Goal: Transaction & Acquisition: Book appointment/travel/reservation

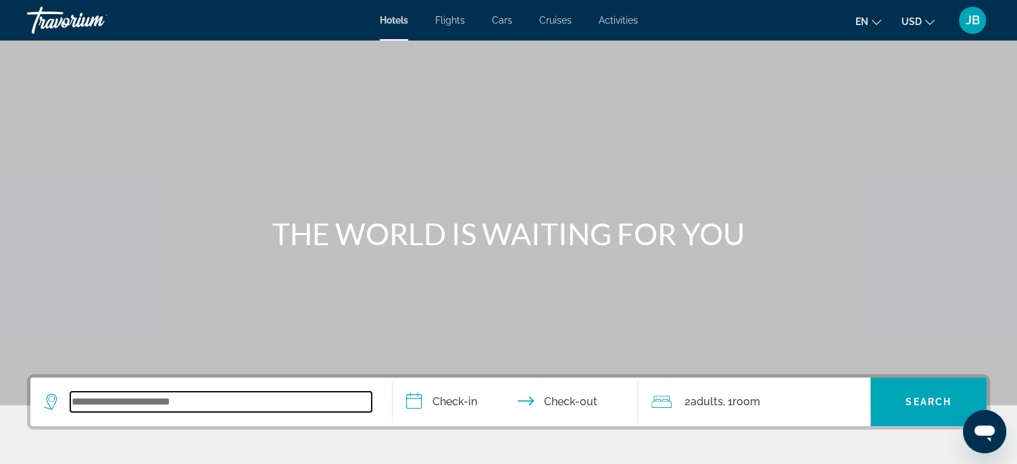
click at [97, 400] on input "Search widget" at bounding box center [220, 402] width 301 height 20
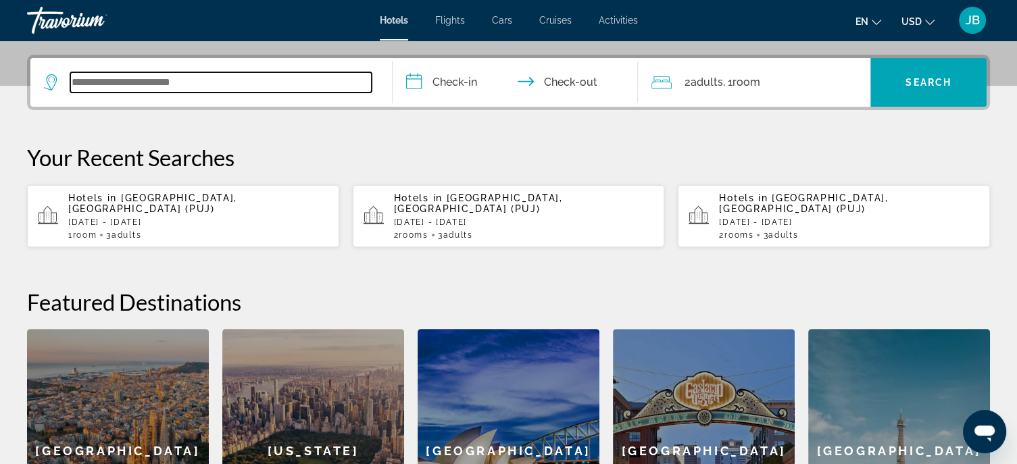
scroll to position [330, 0]
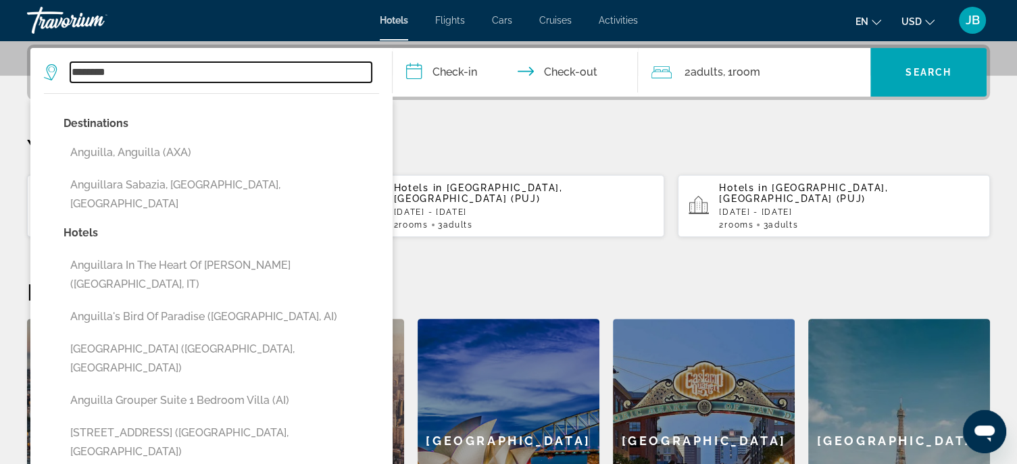
click at [145, 75] on input "********" at bounding box center [220, 72] width 301 height 20
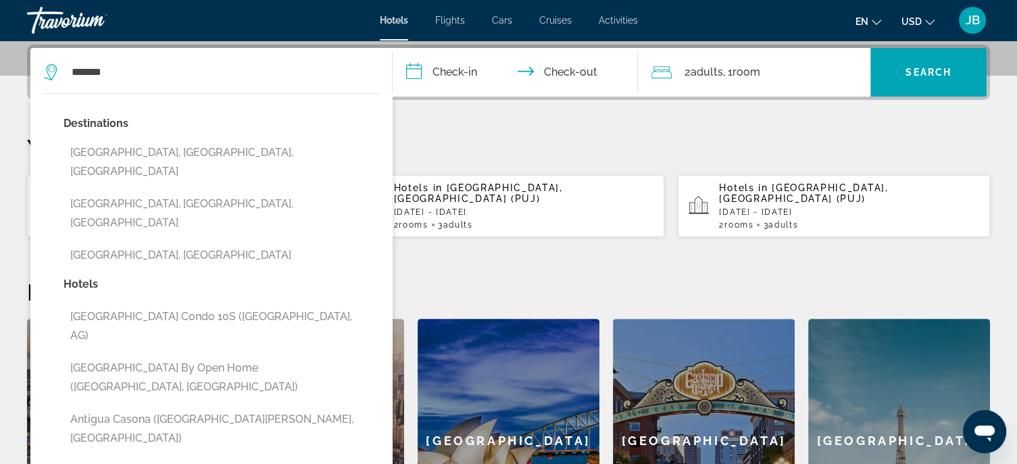
drag, startPoint x: 262, startPoint y: 216, endPoint x: 270, endPoint y: 198, distance: 20.0
click at [262, 243] on button "[GEOGRAPHIC_DATA], [GEOGRAPHIC_DATA]" at bounding box center [222, 256] width 316 height 26
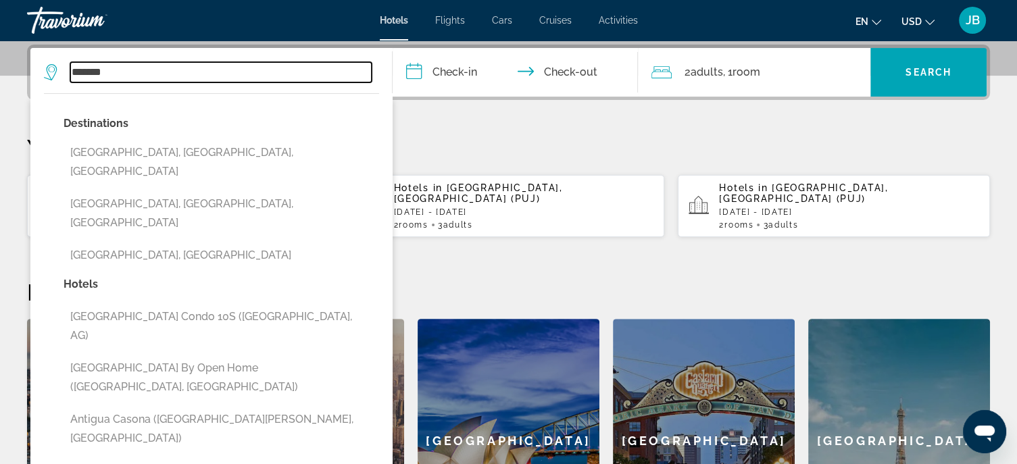
type input "**********"
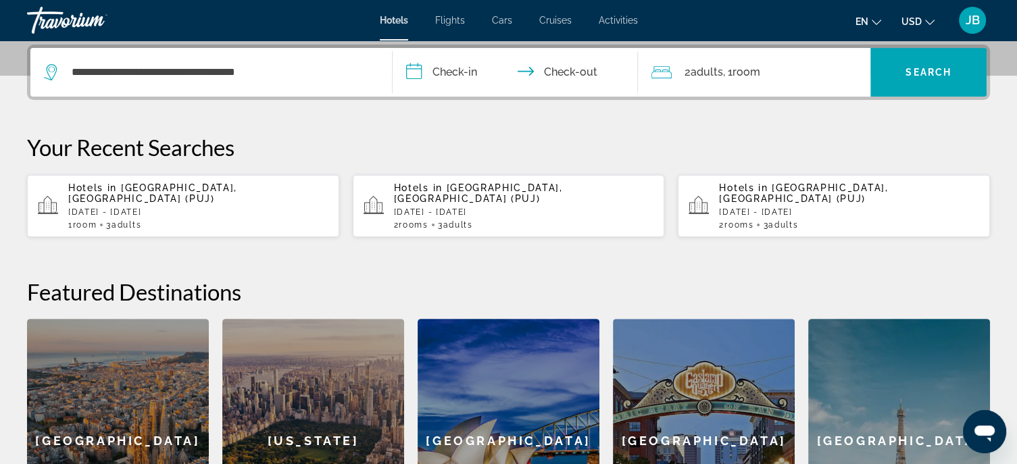
click at [441, 68] on input "**********" at bounding box center [518, 74] width 251 height 53
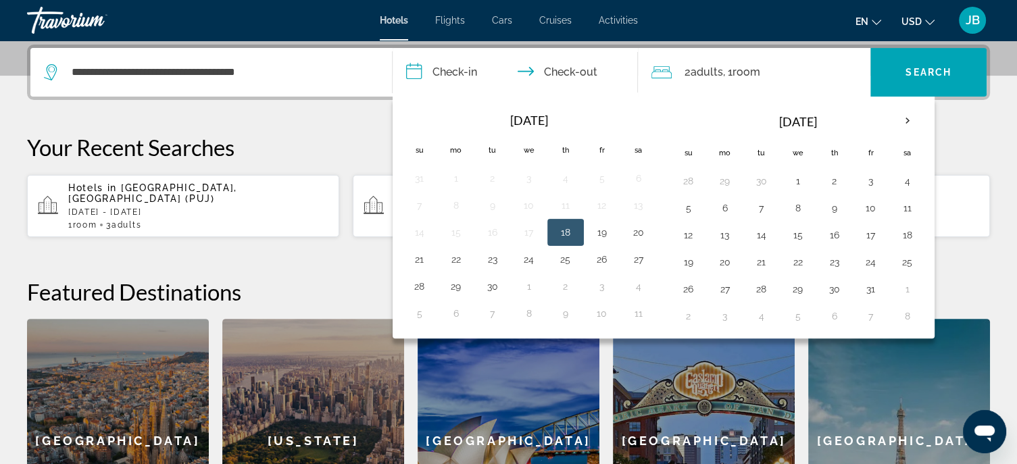
click at [566, 232] on button "18" at bounding box center [566, 232] width 22 height 19
drag, startPoint x: 422, startPoint y: 252, endPoint x: 428, endPoint y: 243, distance: 11.2
click at [423, 251] on button "21" at bounding box center [420, 259] width 22 height 19
type input "**********"
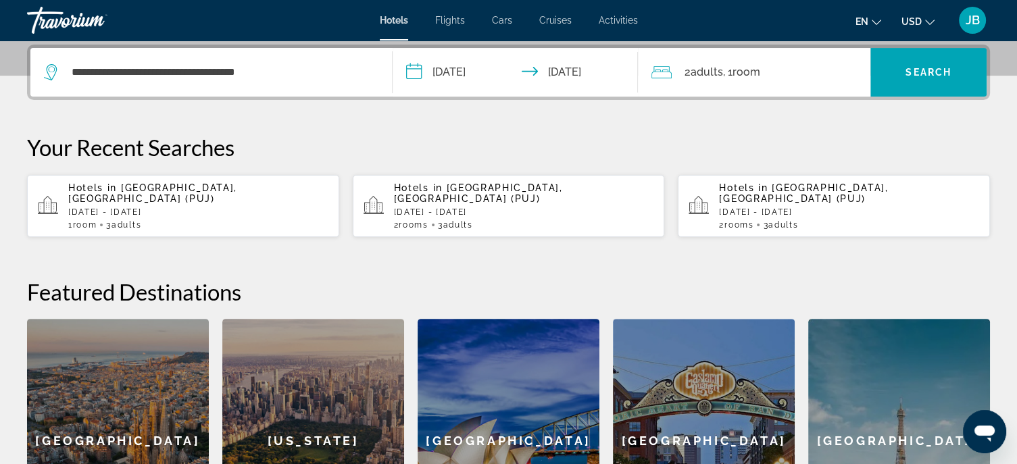
click at [760, 77] on span "Room" at bounding box center [746, 72] width 28 height 13
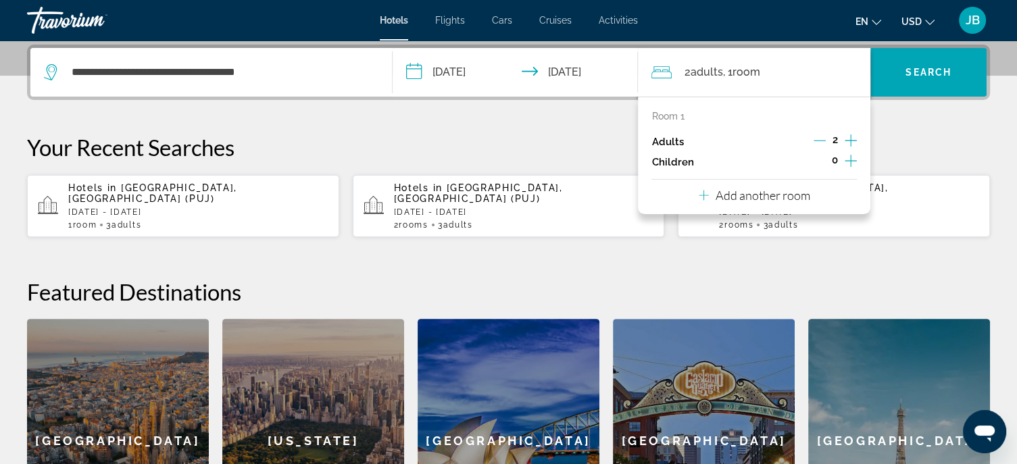
drag, startPoint x: 768, startPoint y: 199, endPoint x: 784, endPoint y: 189, distance: 19.1
click at [768, 199] on p "Add another room" at bounding box center [763, 195] width 95 height 15
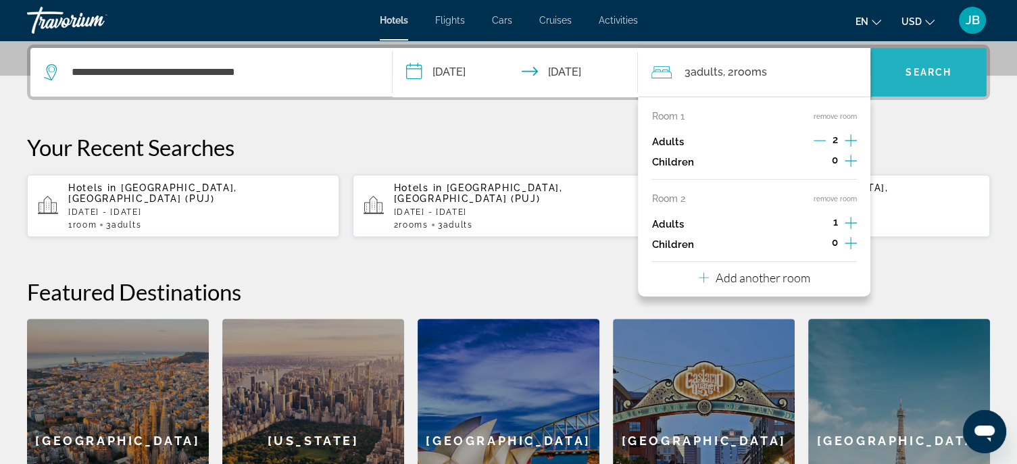
click at [916, 61] on span "Search widget" at bounding box center [928, 72] width 116 height 32
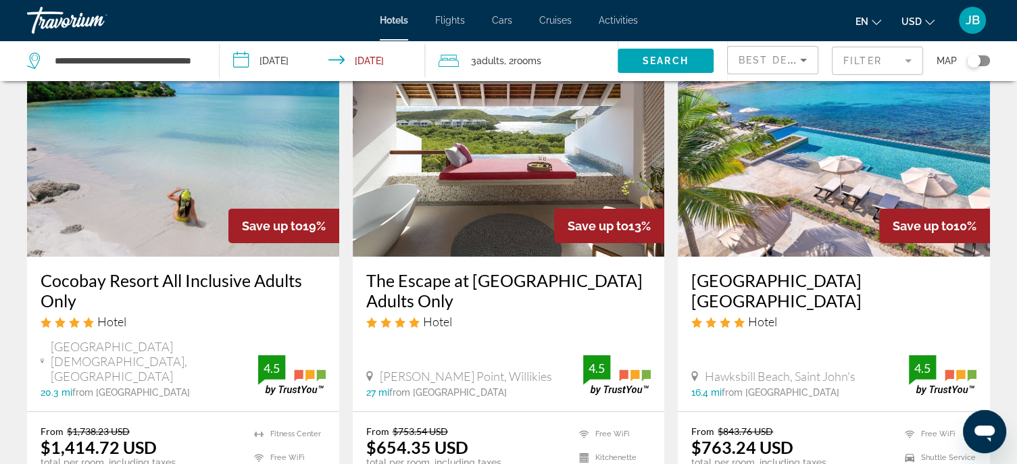
scroll to position [68, 0]
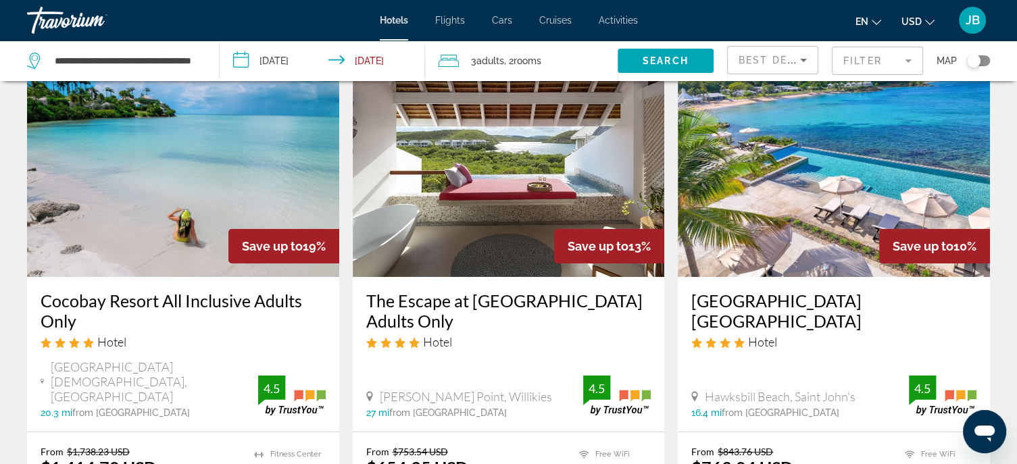
click at [472, 303] on h3 "The Escape at [GEOGRAPHIC_DATA] Adults Only" at bounding box center [508, 311] width 285 height 41
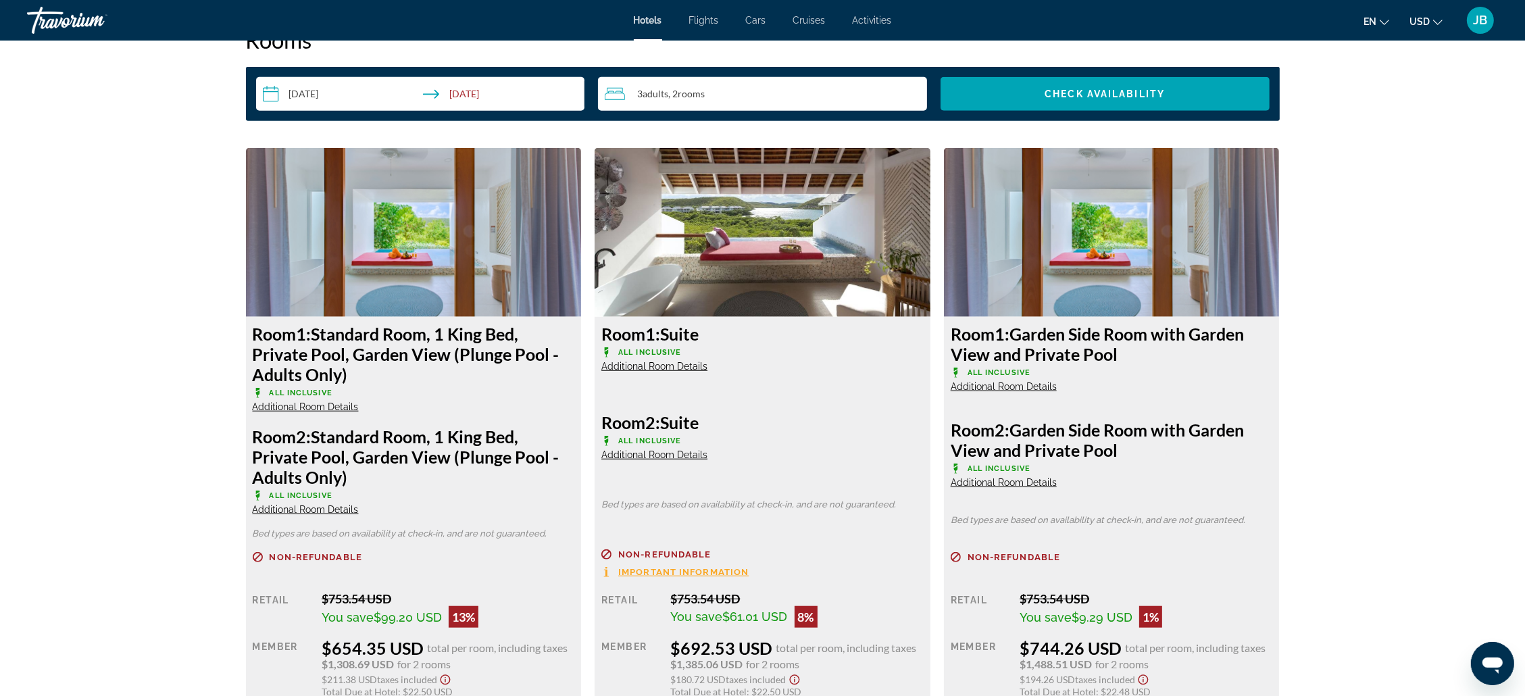
scroll to position [1690, 0]
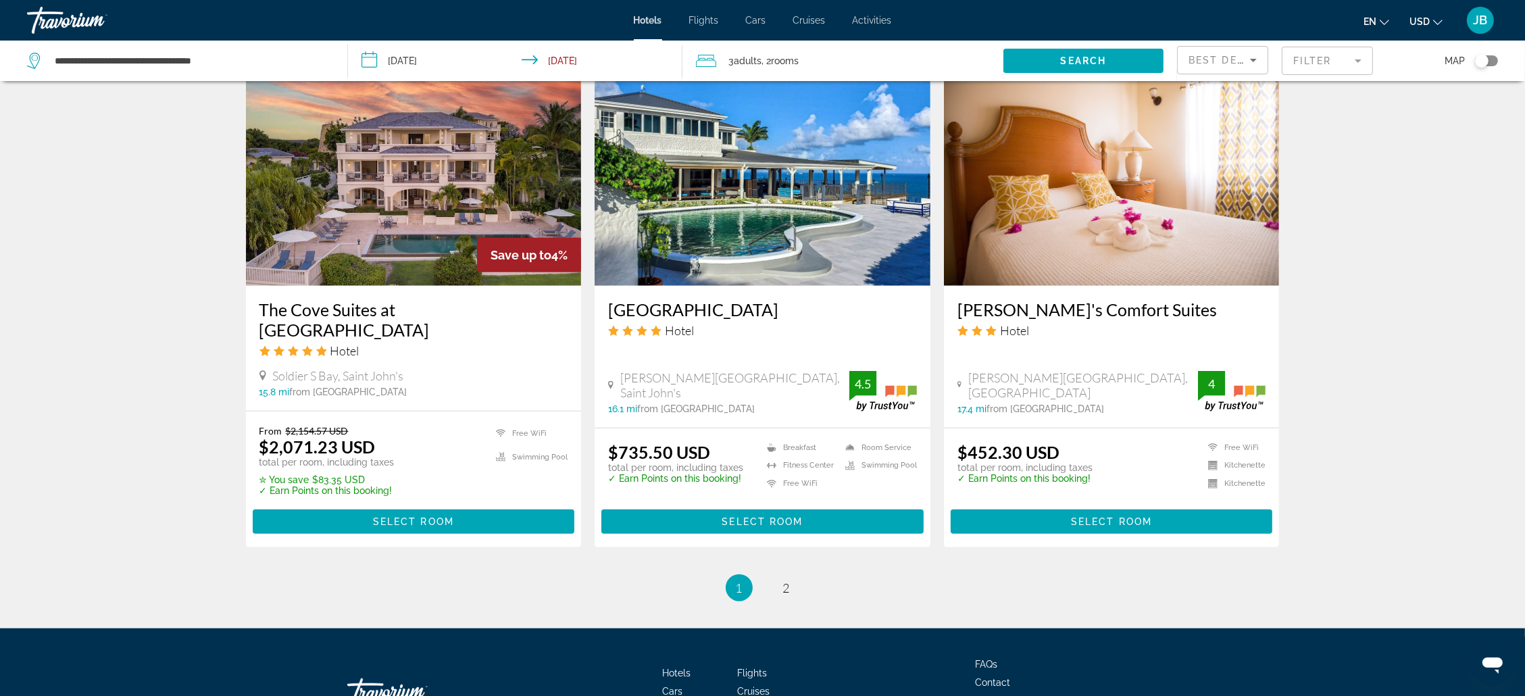
scroll to position [1671, 0]
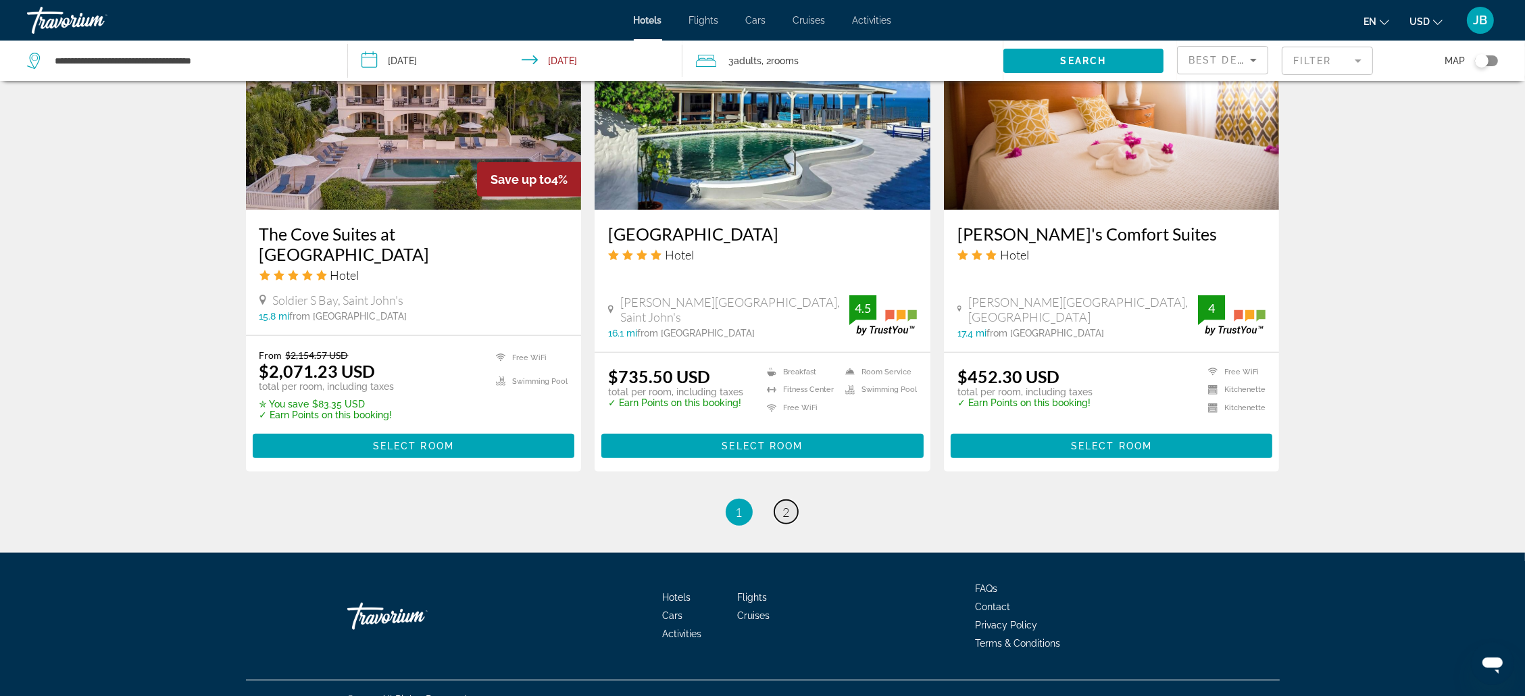
click at [789, 464] on link "page 2" at bounding box center [786, 512] width 24 height 24
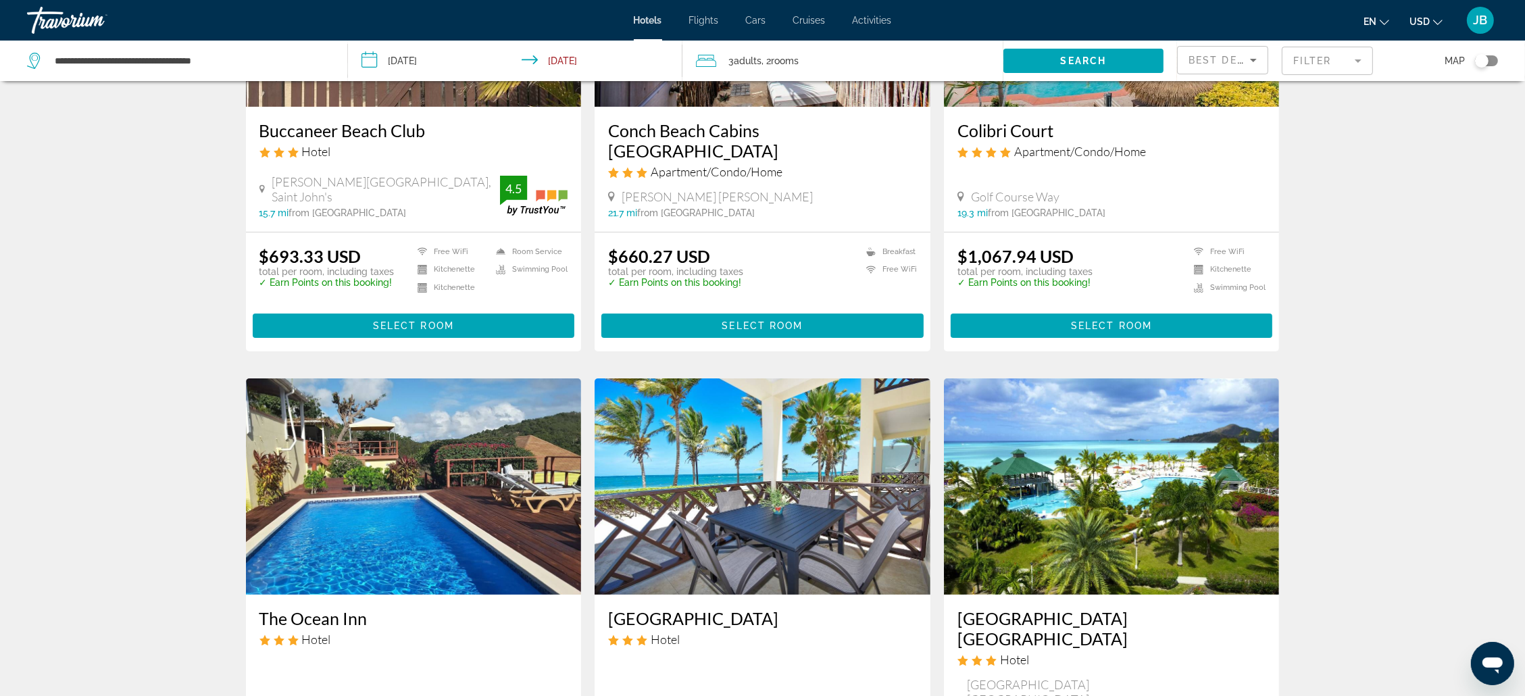
scroll to position [506, 0]
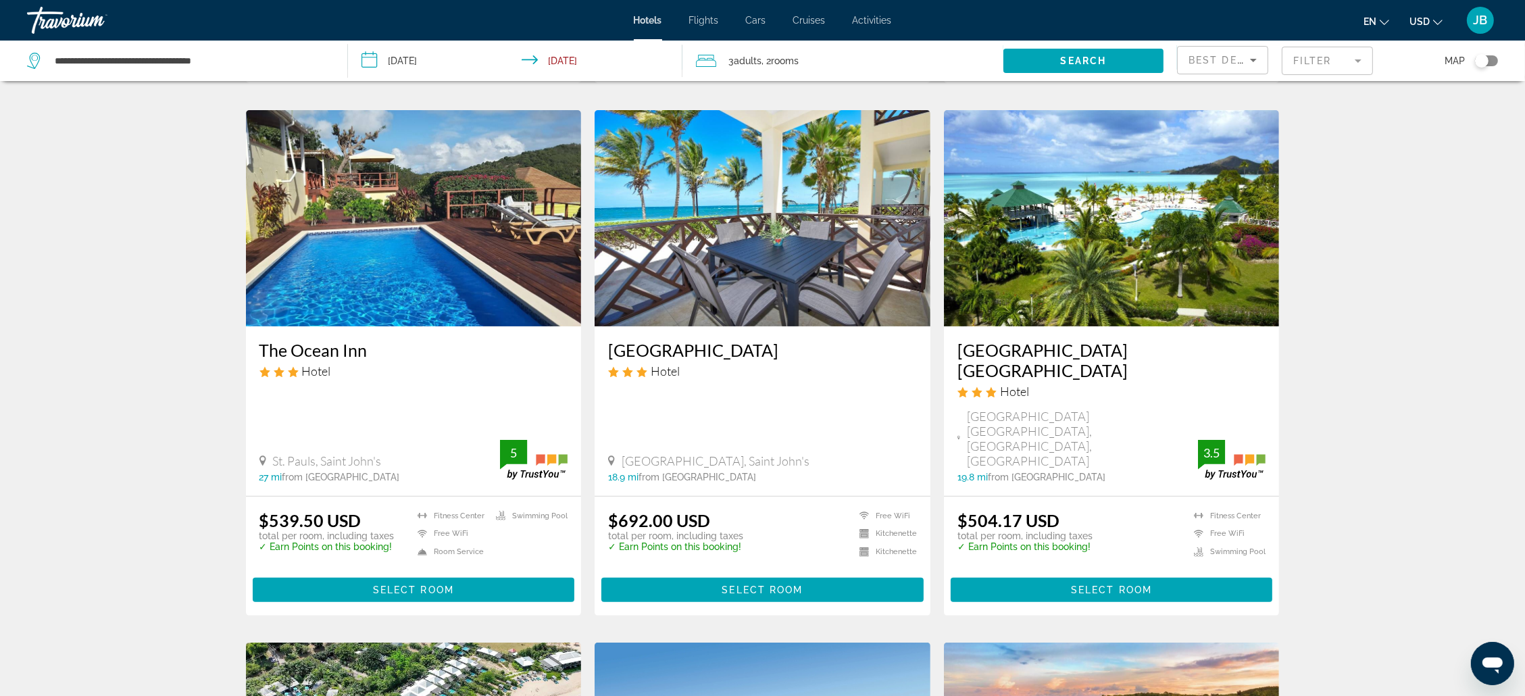
click at [1027, 341] on h3 "[GEOGRAPHIC_DATA] [GEOGRAPHIC_DATA]" at bounding box center [1112, 360] width 309 height 41
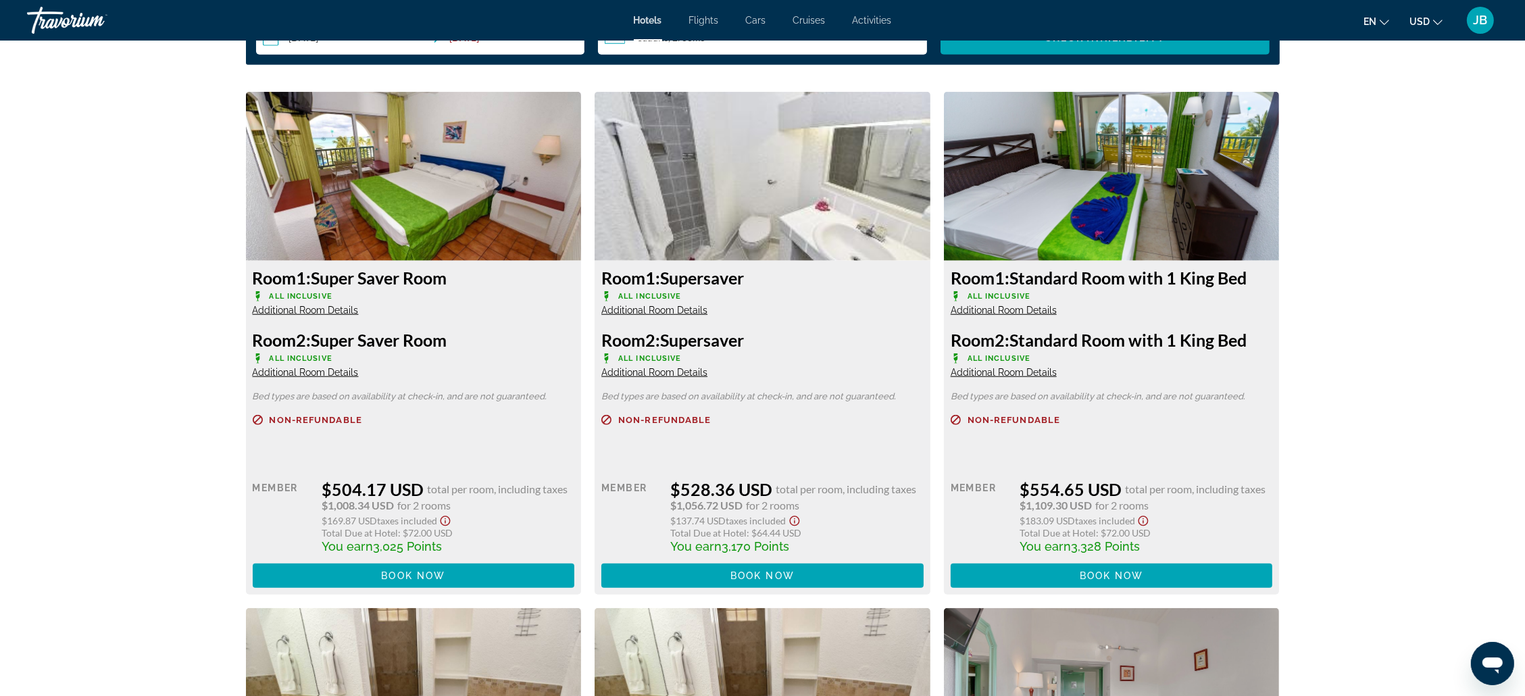
scroll to position [1824, 0]
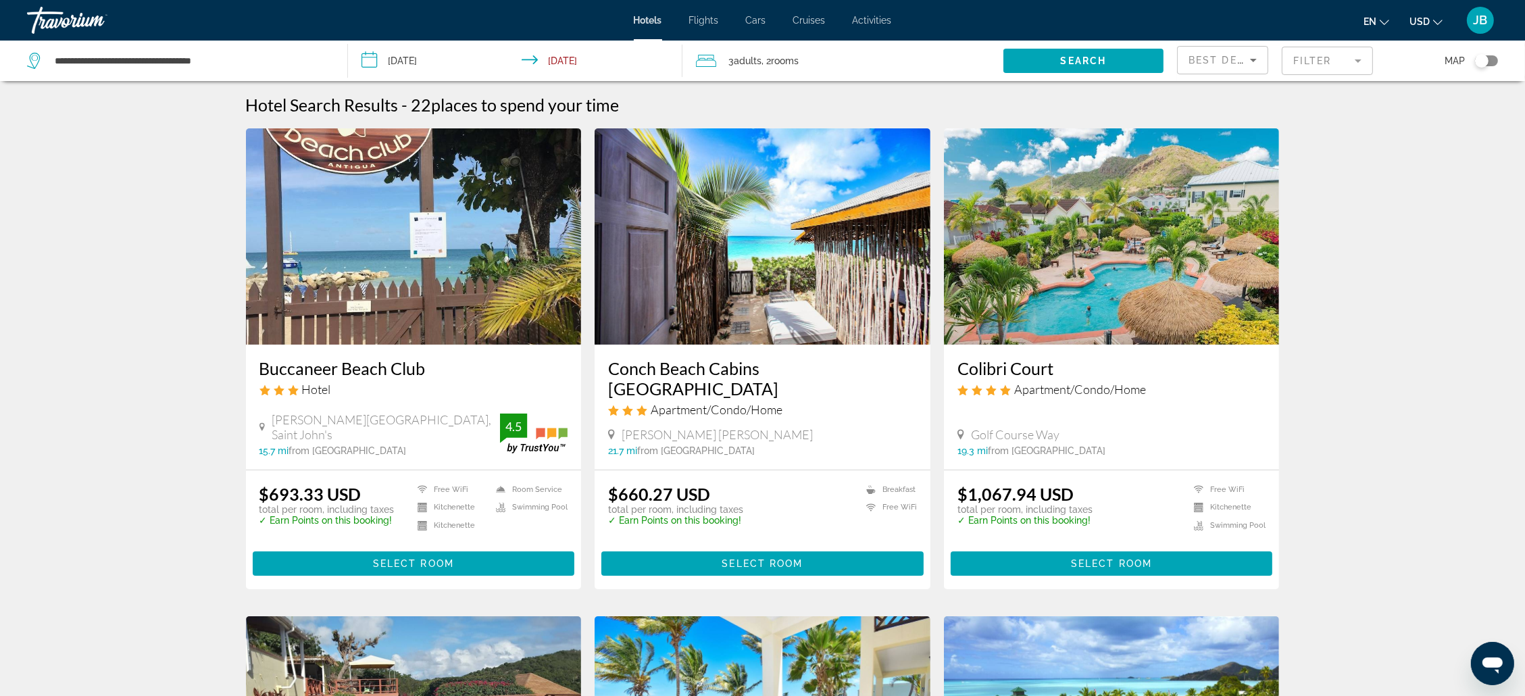
click at [794, 62] on span "rooms" at bounding box center [785, 60] width 28 height 11
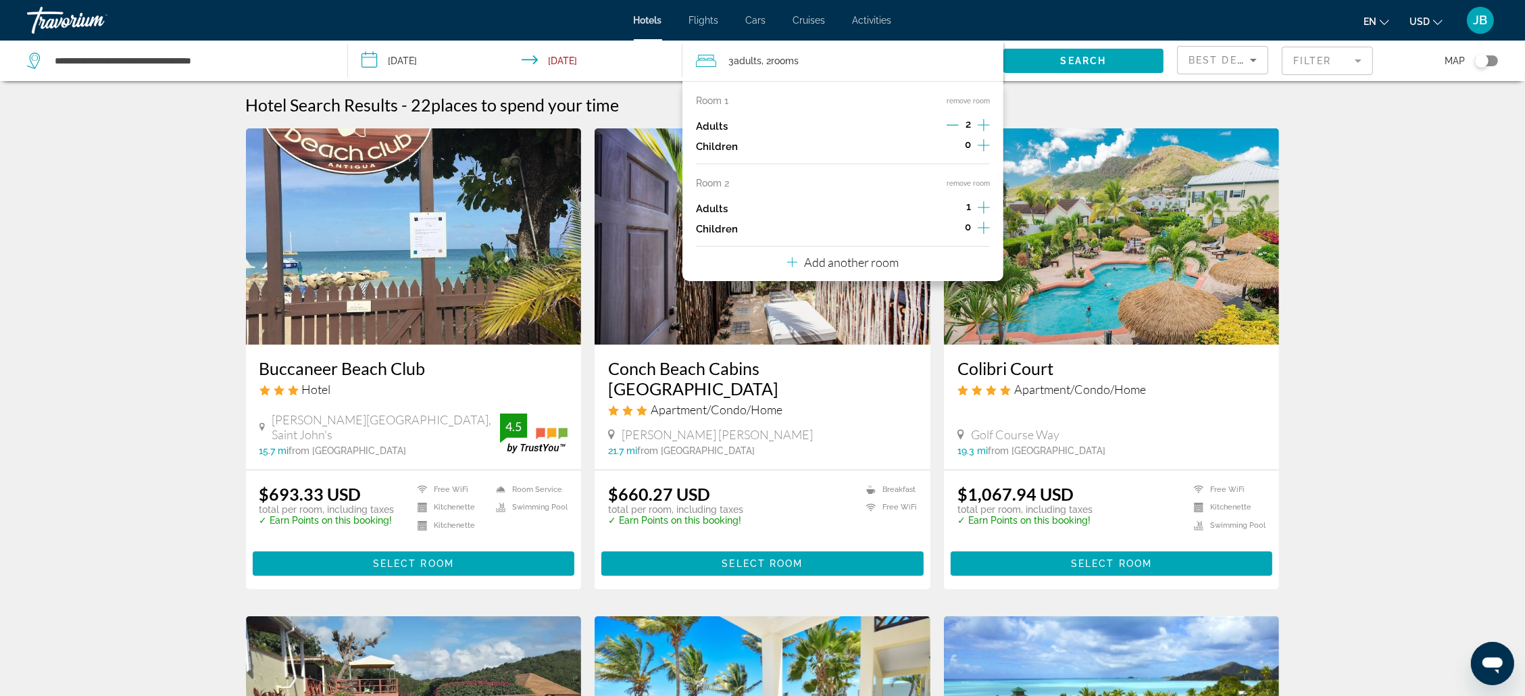
click at [967, 181] on button "remove room" at bounding box center [968, 183] width 43 height 9
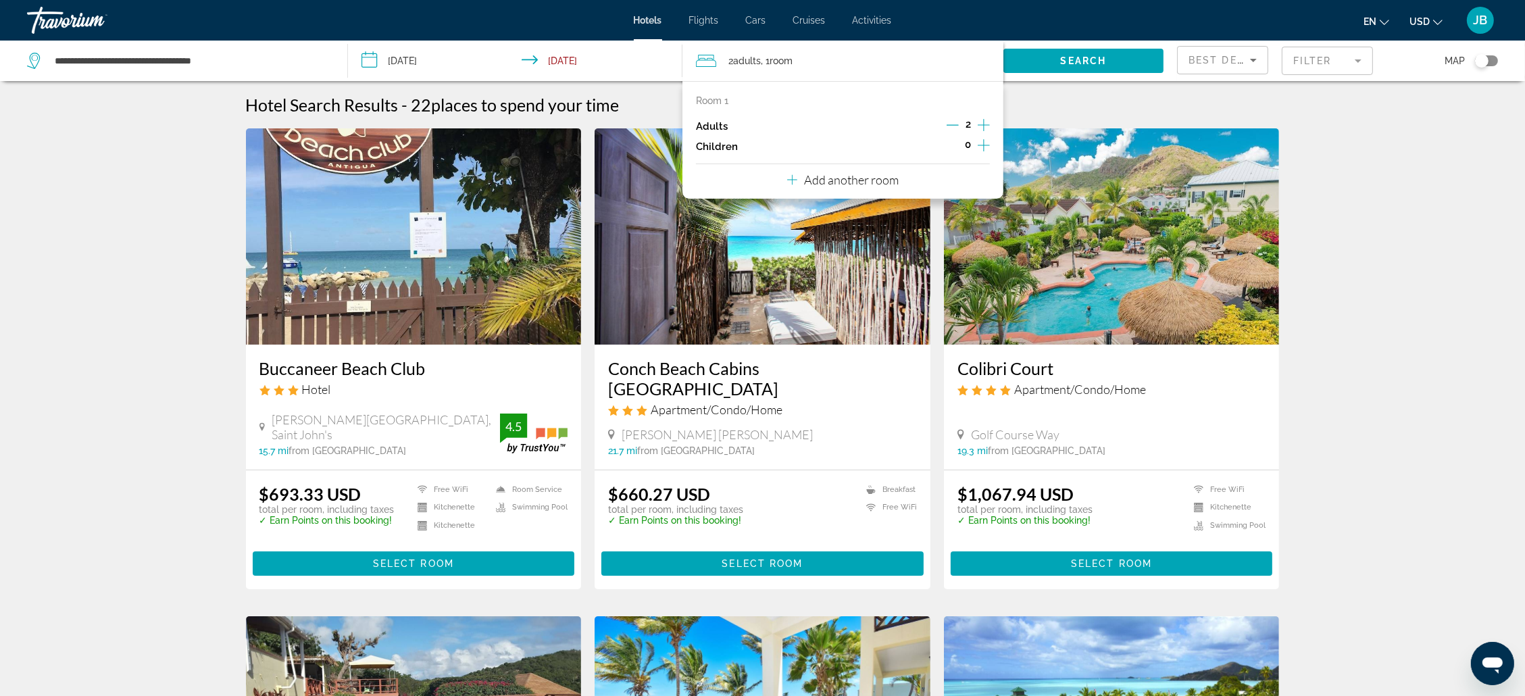
click at [980, 124] on icon "Increment adults" at bounding box center [984, 125] width 12 height 16
click at [1027, 51] on span "Search widget" at bounding box center [1084, 61] width 160 height 32
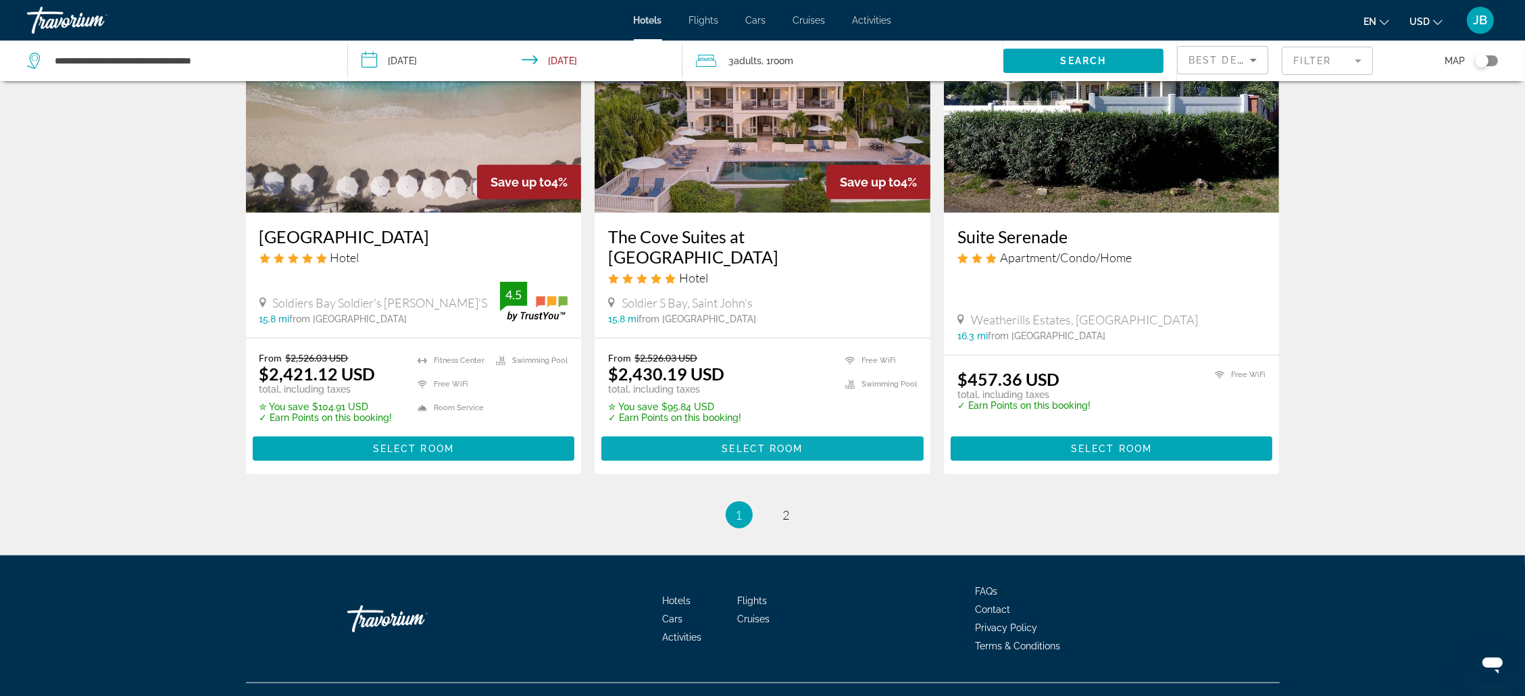
scroll to position [1693, 0]
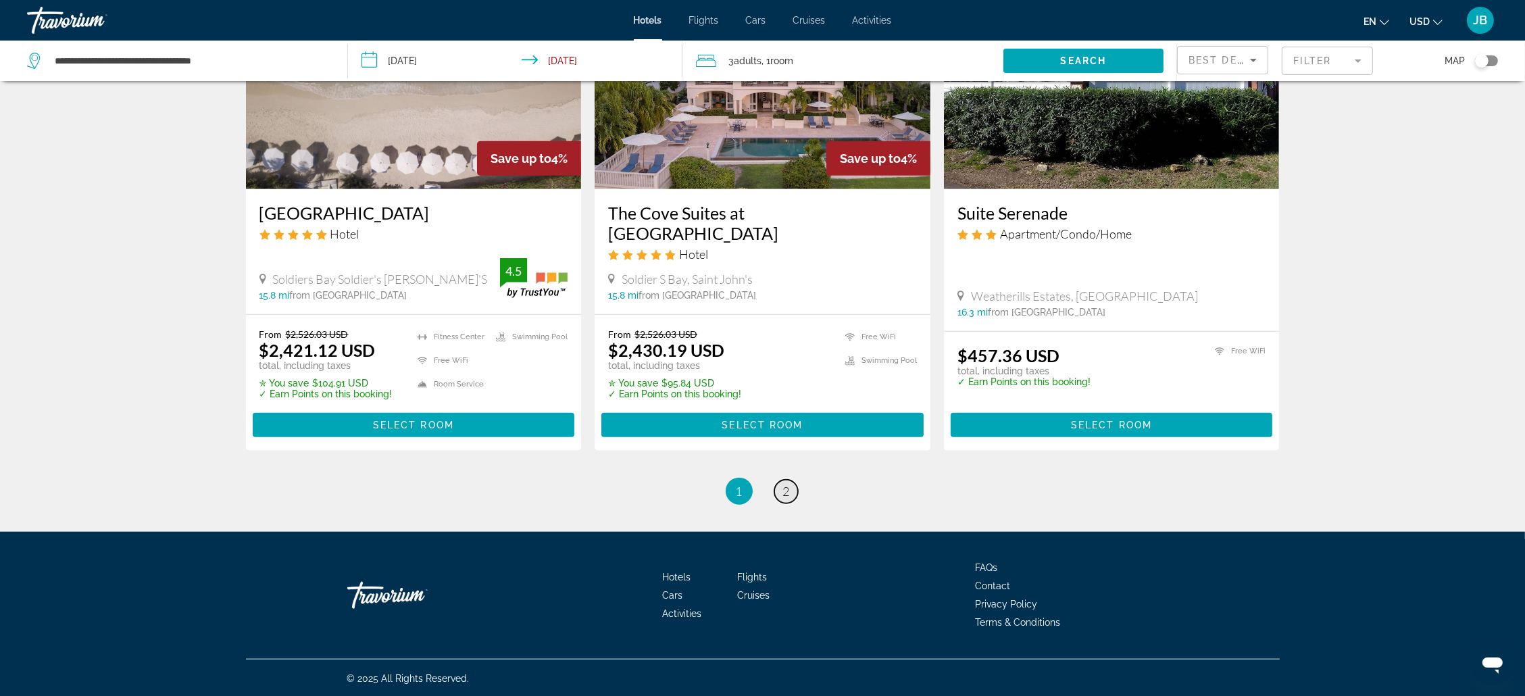
click at [787, 464] on span "2" at bounding box center [786, 491] width 7 height 15
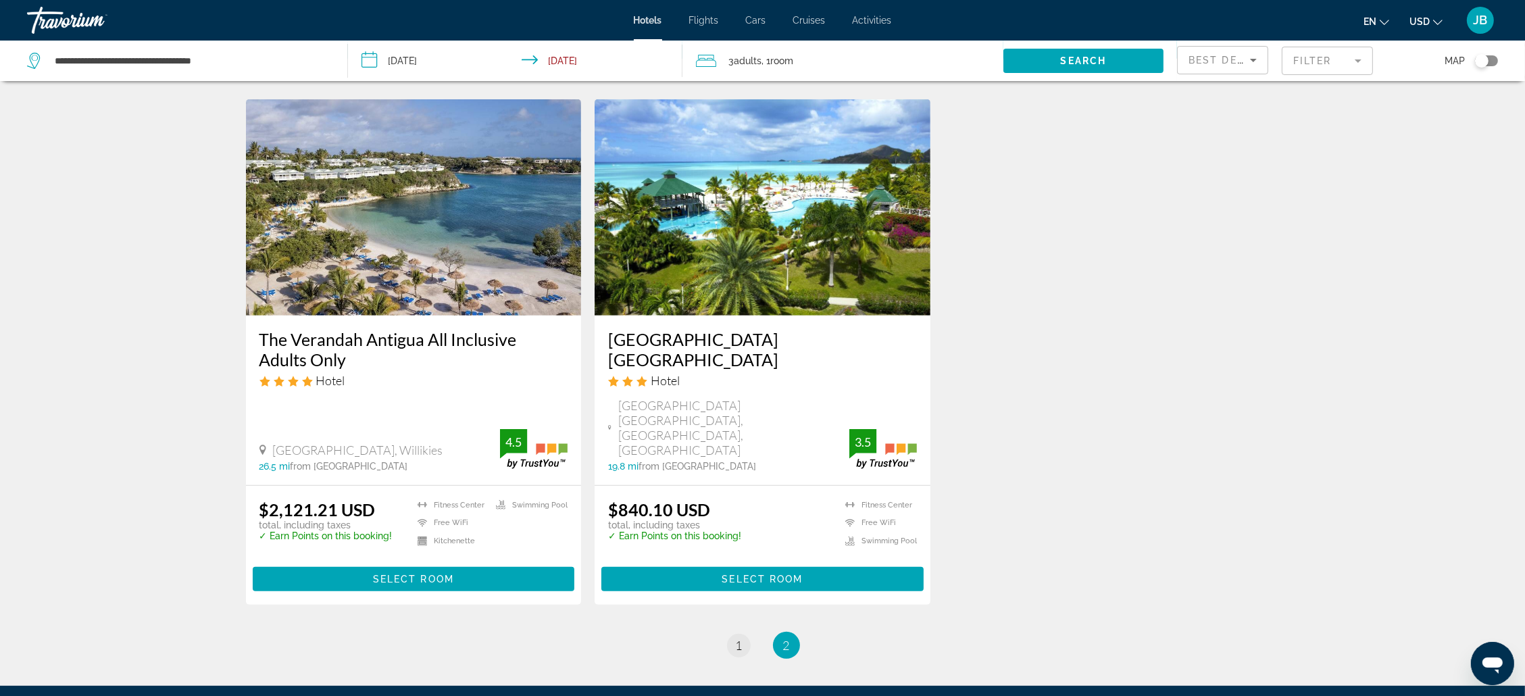
scroll to position [1102, 0]
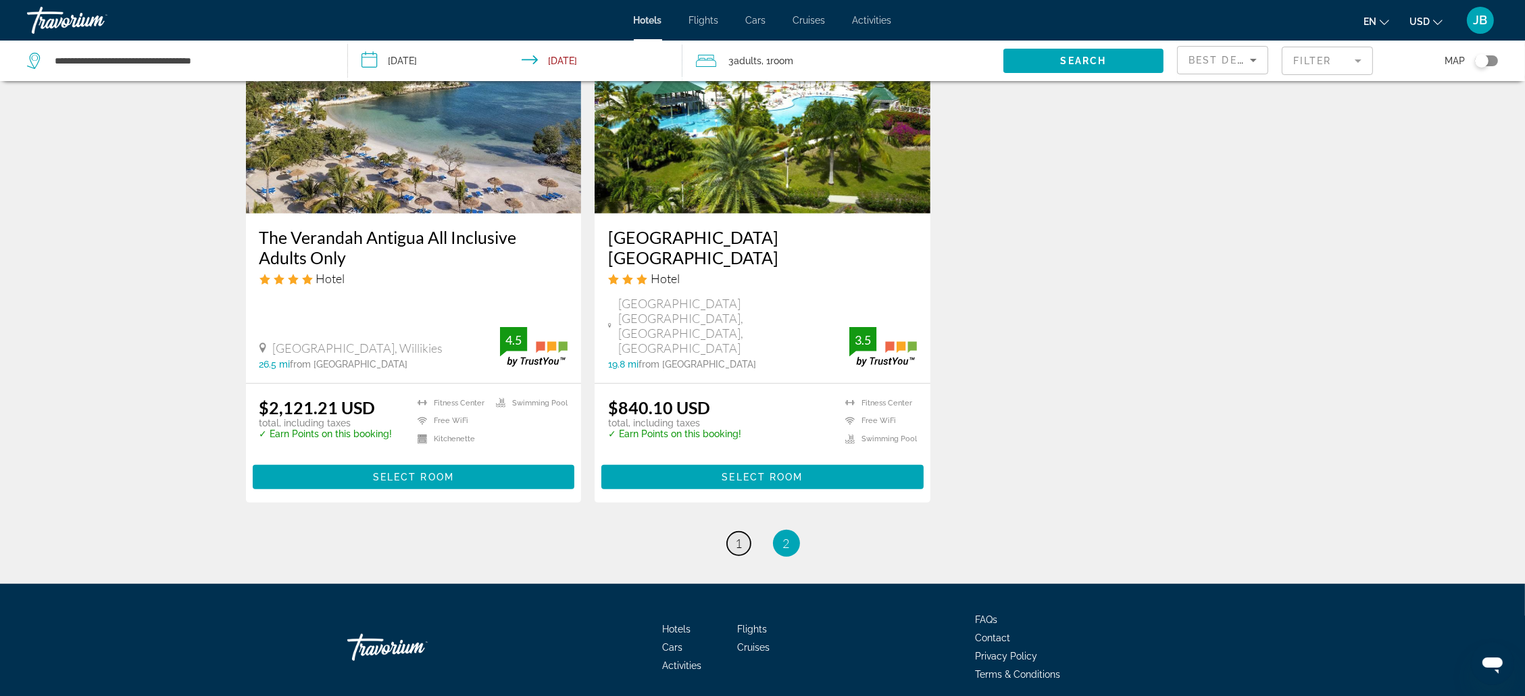
click at [748, 464] on link "page 1" at bounding box center [739, 544] width 24 height 24
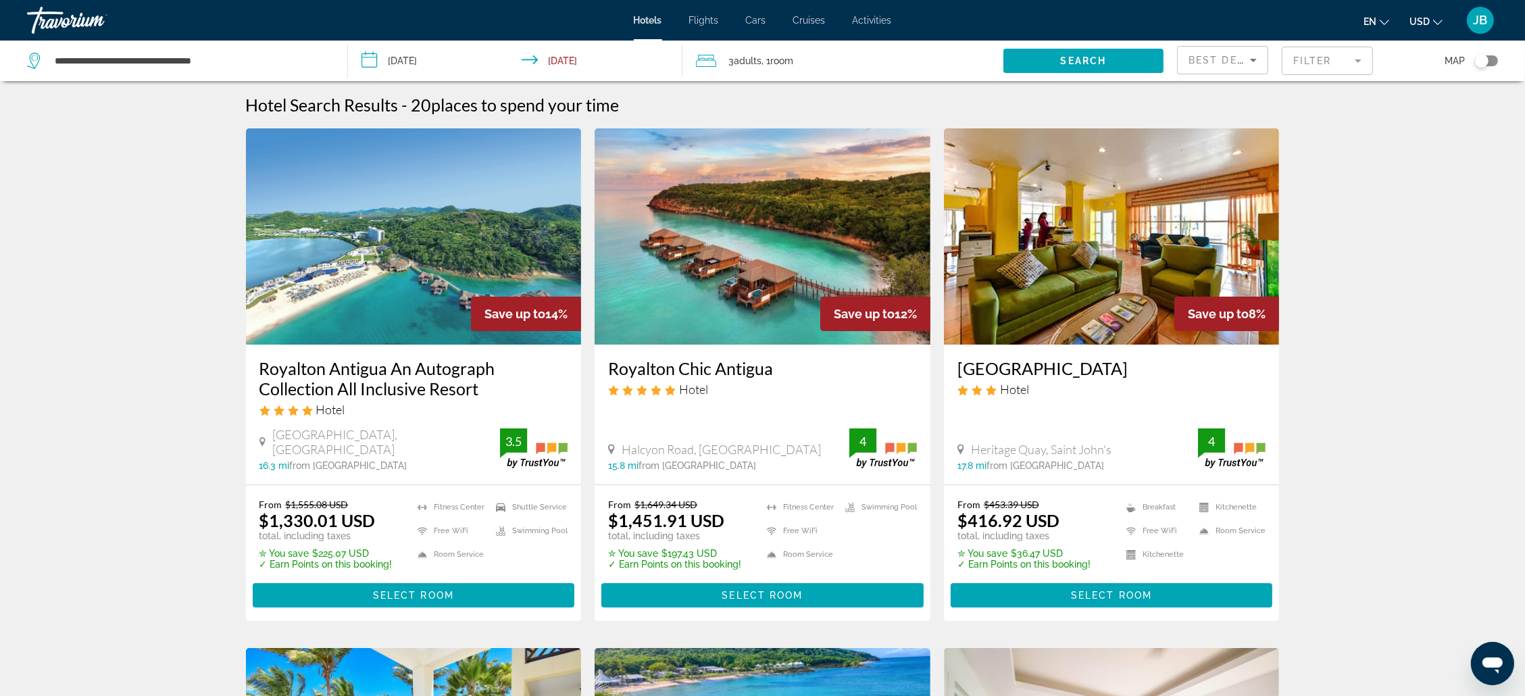
click at [444, 379] on h3 "Royalton Antigua An Autograph Collection All Inclusive Resort" at bounding box center [414, 378] width 309 height 41
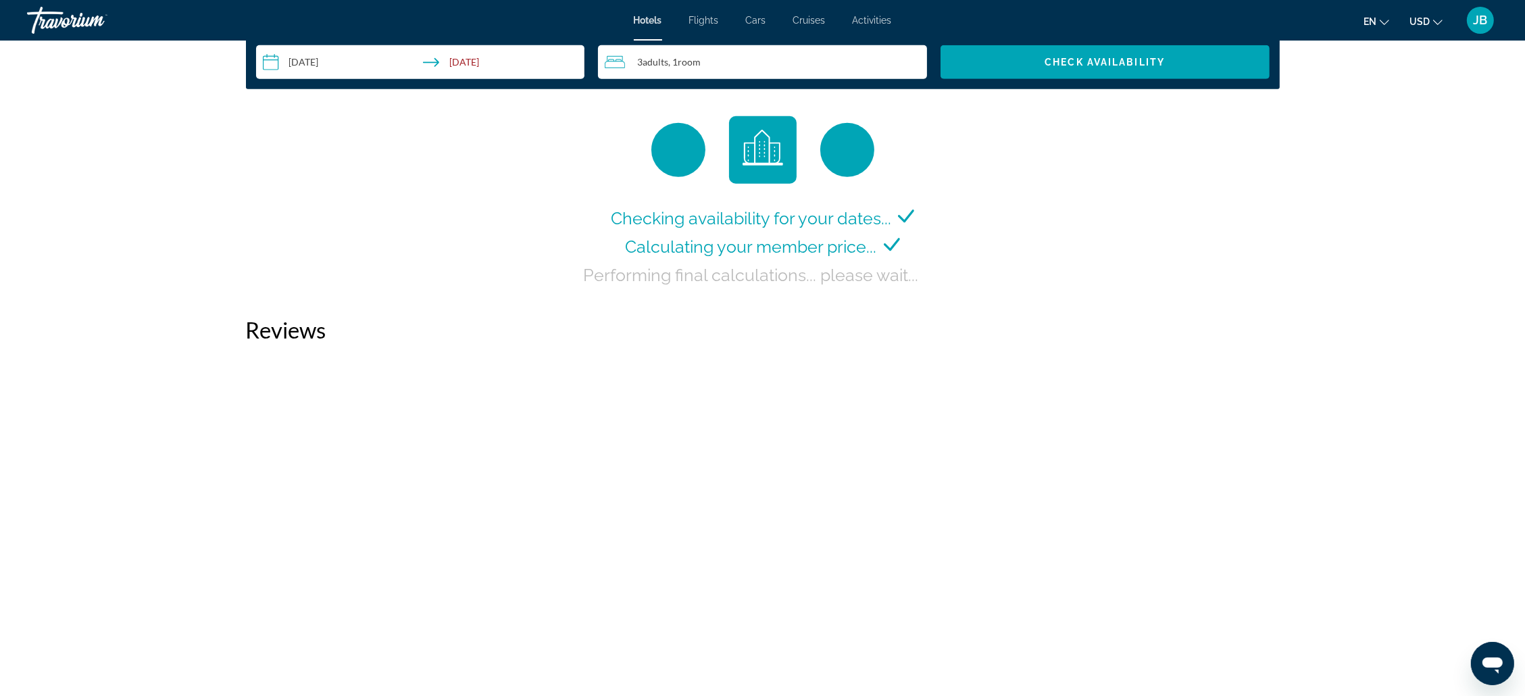
scroll to position [1777, 0]
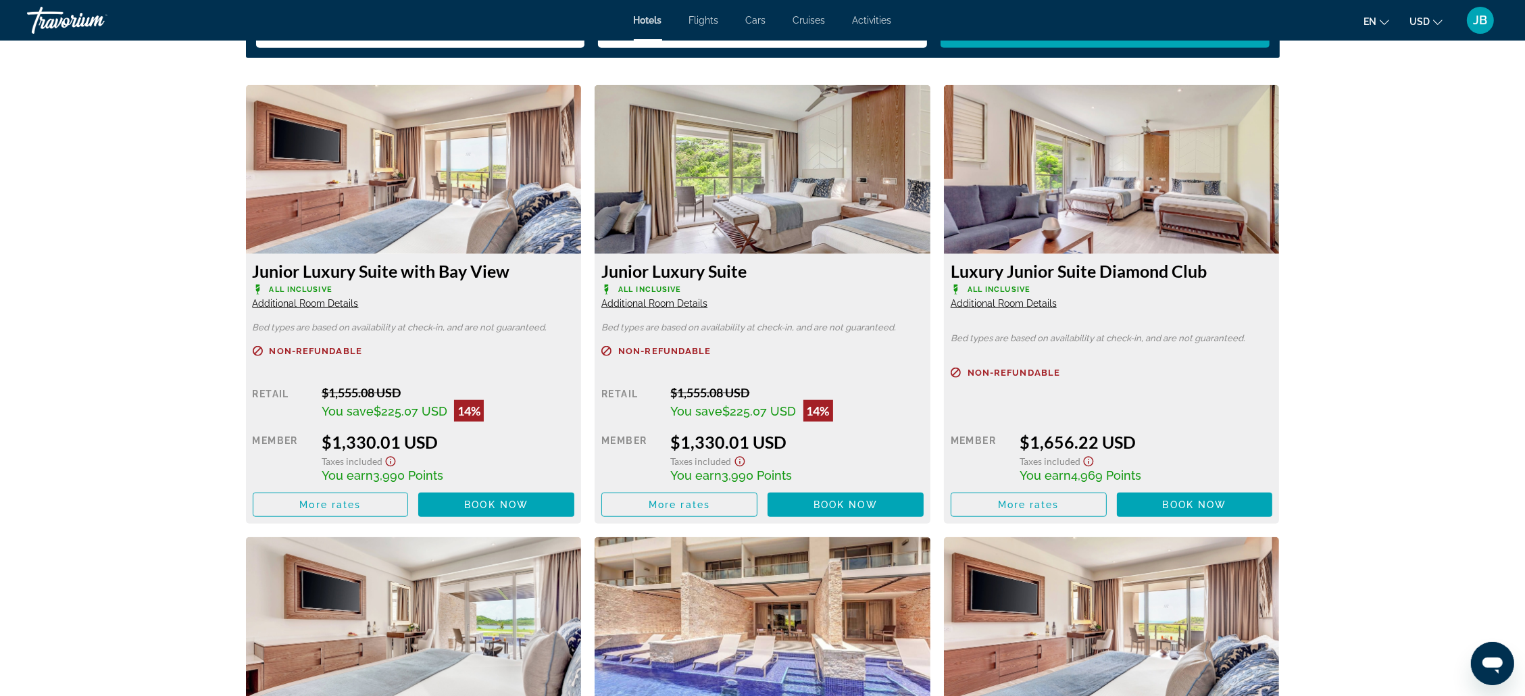
click at [355, 298] on span "Additional Room Details" at bounding box center [306, 303] width 106 height 11
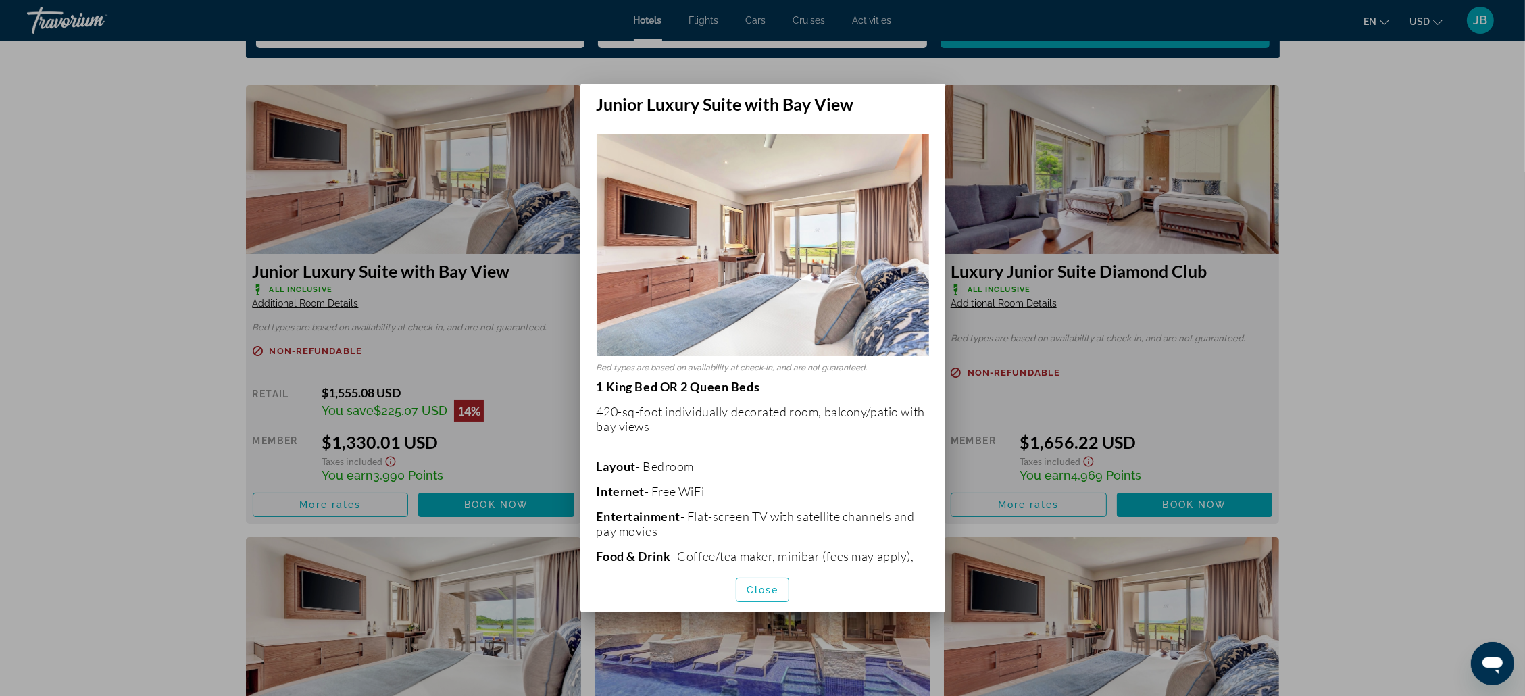
scroll to position [0, 0]
click at [354, 296] on div at bounding box center [762, 348] width 1525 height 696
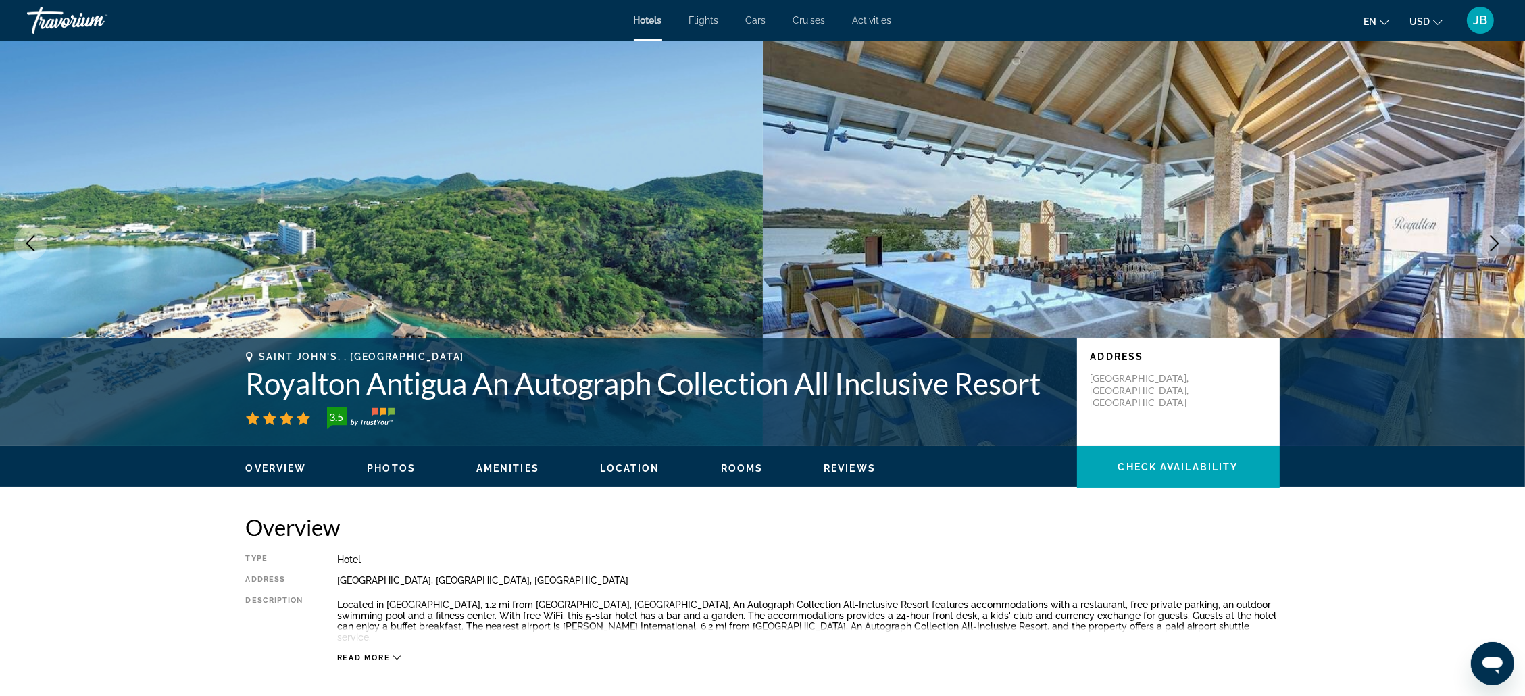
scroll to position [1777, 0]
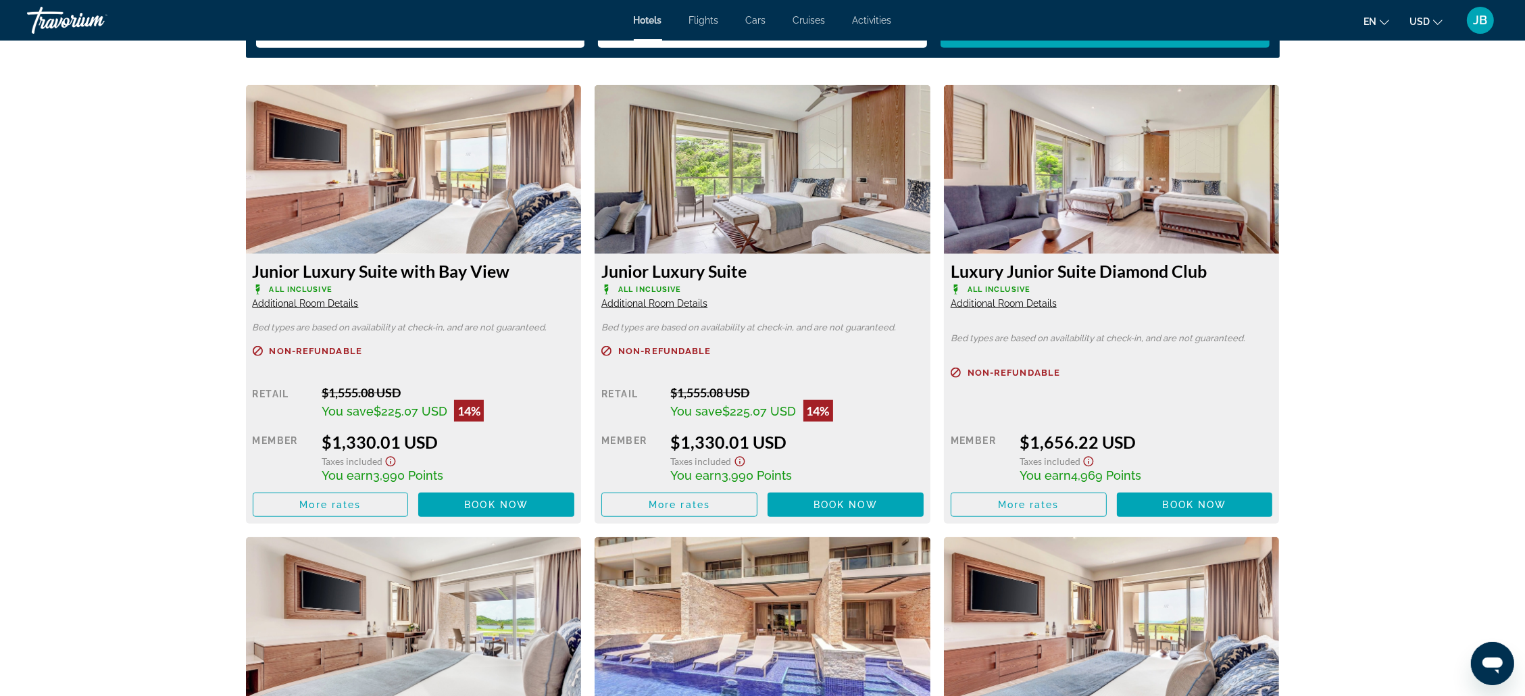
click at [666, 298] on span "Additional Room Details" at bounding box center [654, 303] width 106 height 11
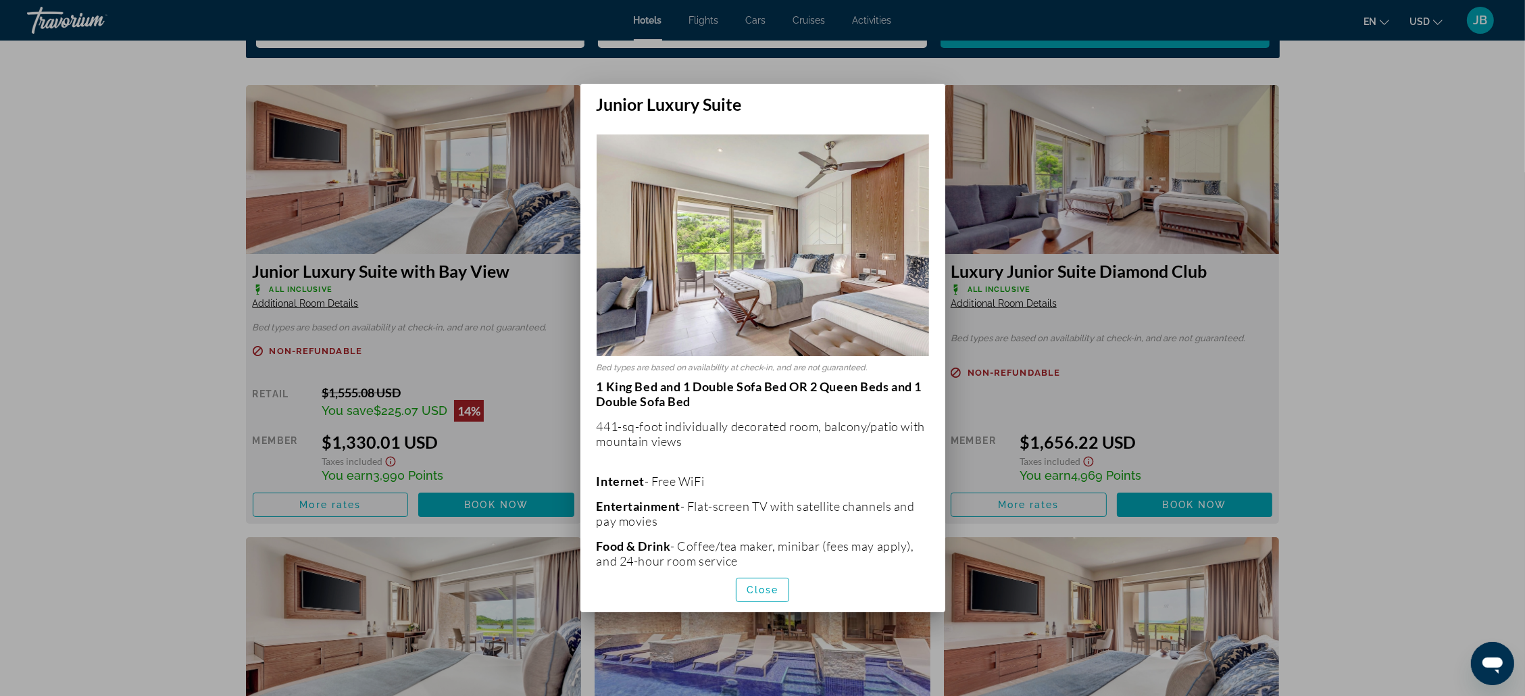
scroll to position [0, 0]
click at [764, 464] on span "Close" at bounding box center [763, 590] width 32 height 11
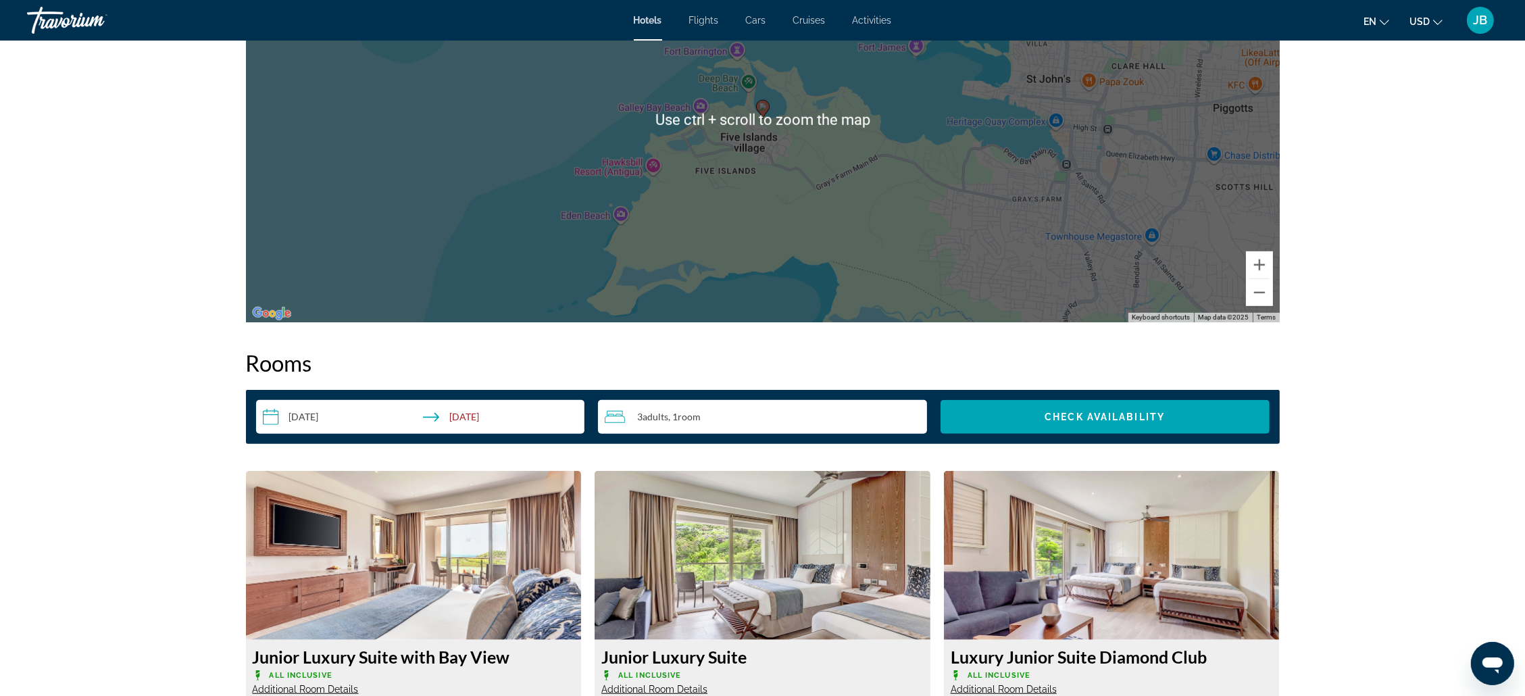
scroll to position [1371, 0]
